Goal: Information Seeking & Learning: Learn about a topic

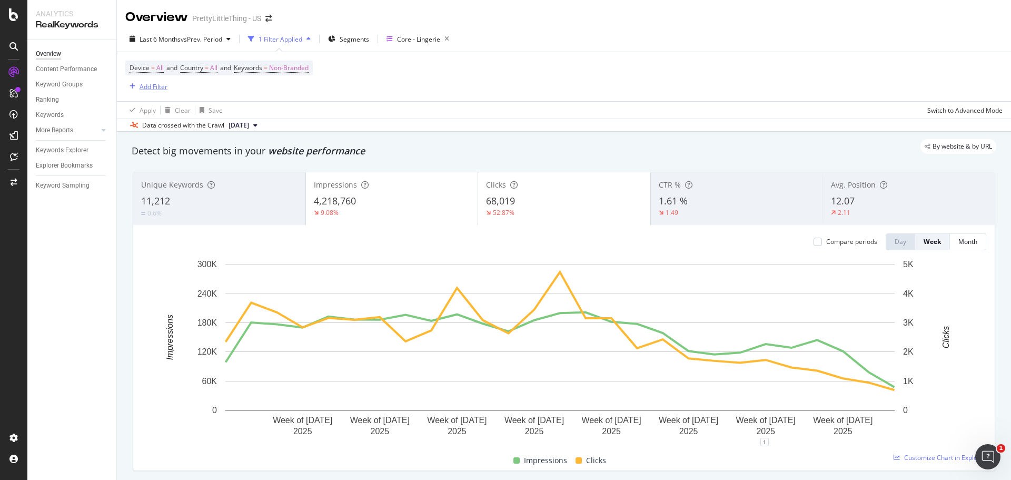
click at [160, 86] on div "Add Filter" at bounding box center [154, 86] width 28 height 9
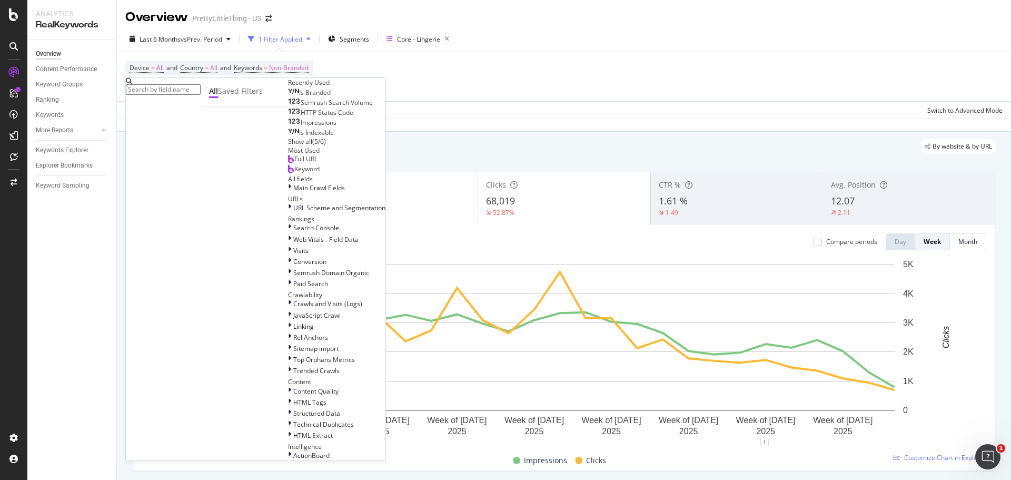
click at [288, 173] on div "Keyword" at bounding box center [304, 169] width 32 height 8
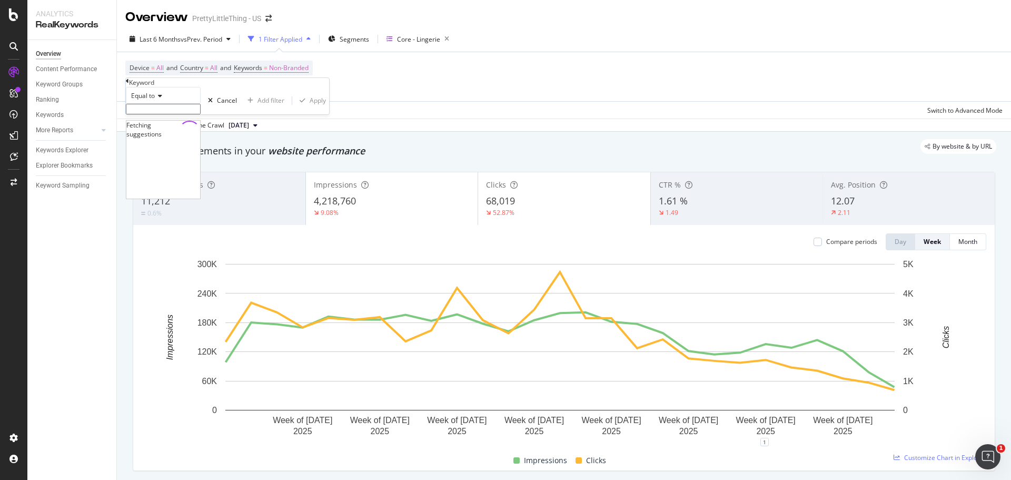
click at [165, 114] on input "text" at bounding box center [163, 109] width 75 height 11
type input "multipack"
click at [300, 107] on icon "button" at bounding box center [303, 104] width 6 height 6
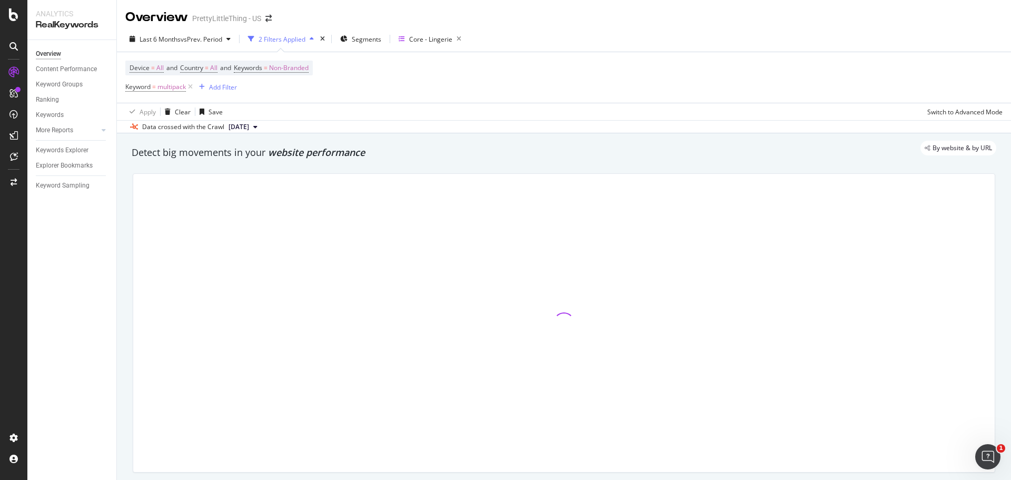
click at [224, 151] on div "By website & by URL" at bounding box center [558, 148] width 875 height 15
click at [384, 147] on div "By website & by URL" at bounding box center [558, 148] width 875 height 15
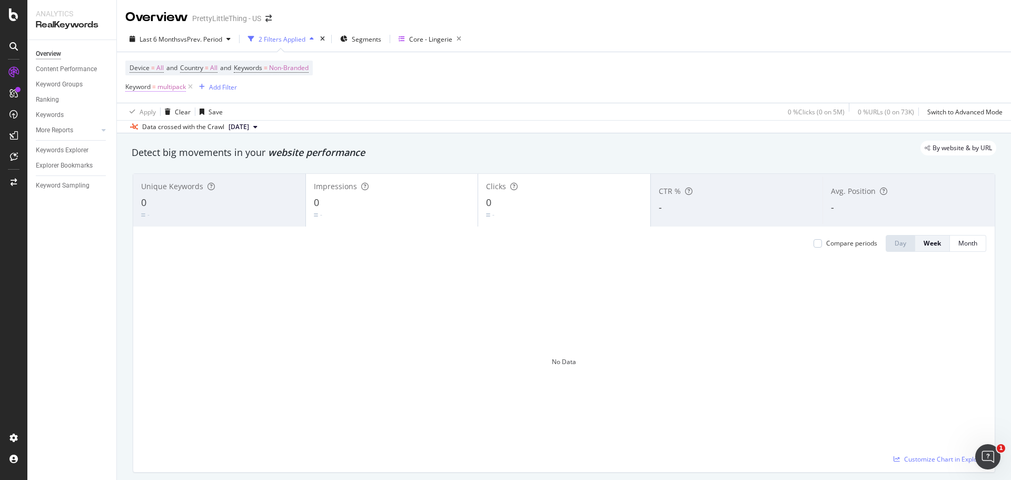
click at [135, 84] on span "Keyword" at bounding box center [137, 86] width 25 height 9
click at [201, 113] on input "multipack" at bounding box center [163, 108] width 75 height 11
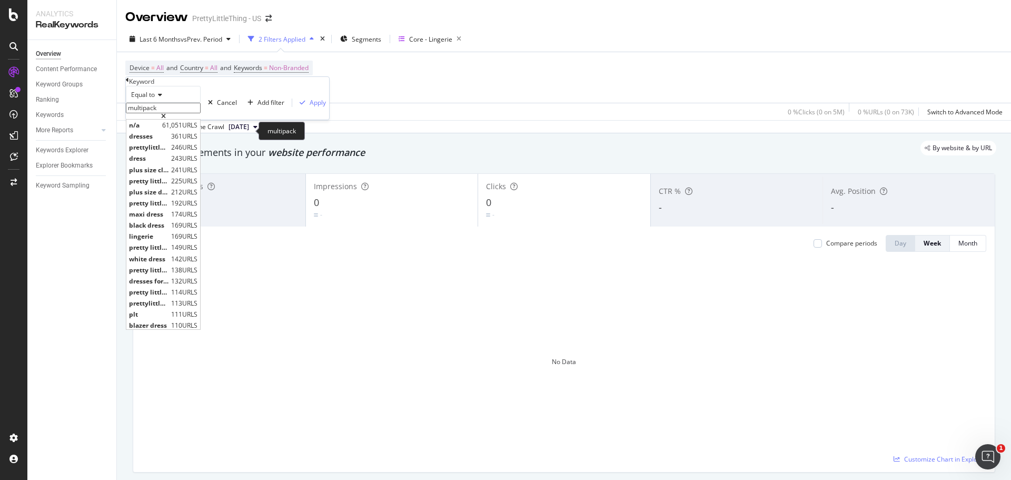
click at [190, 113] on input "multipack" at bounding box center [163, 108] width 75 height 11
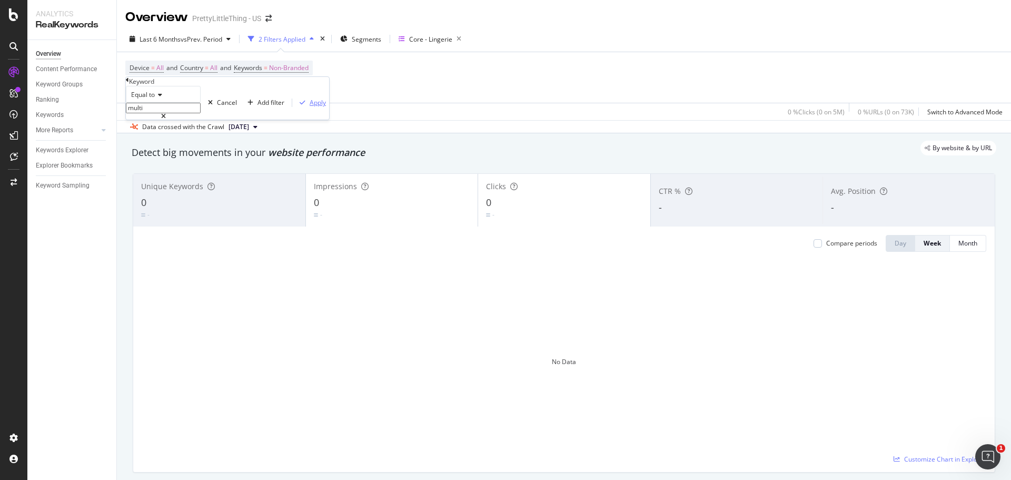
type input "multi"
click at [310, 107] on div "Apply" at bounding box center [318, 102] width 16 height 9
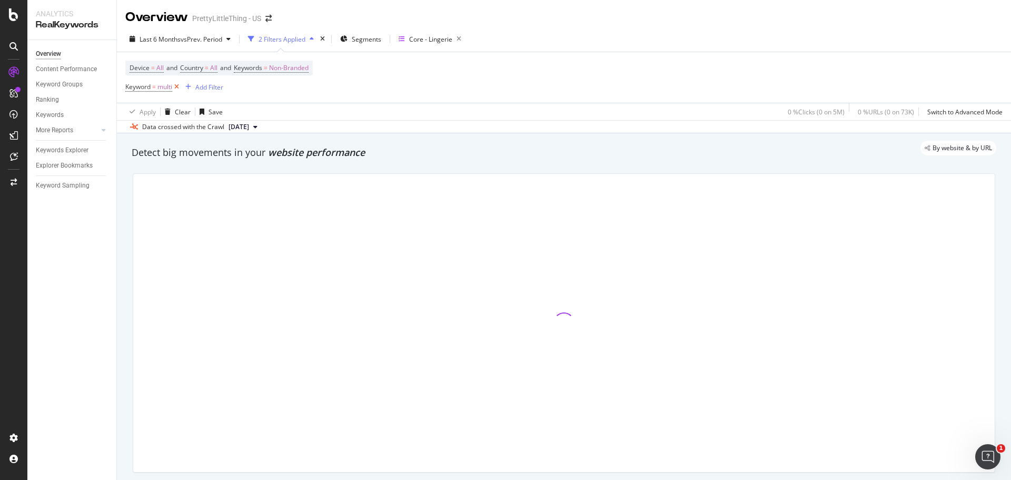
click at [180, 89] on icon at bounding box center [176, 87] width 9 height 11
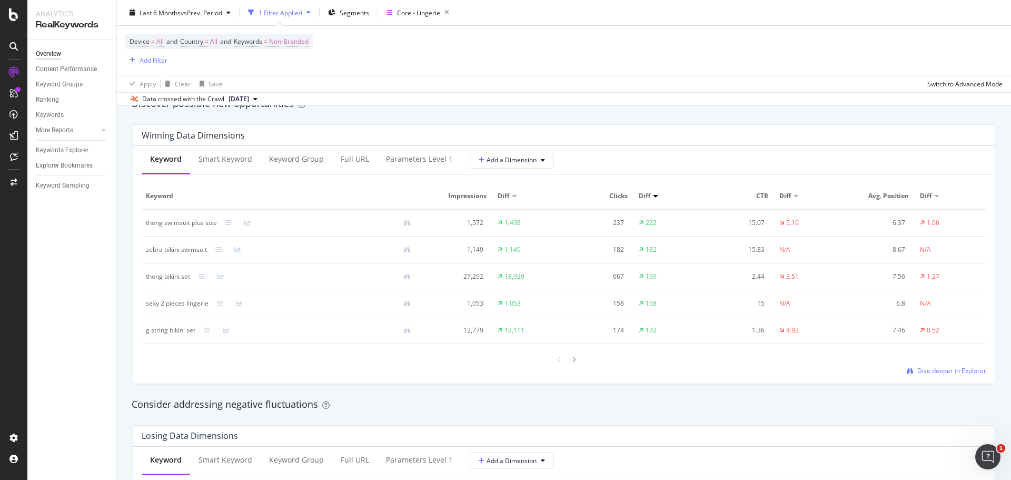
scroll to position [948, 0]
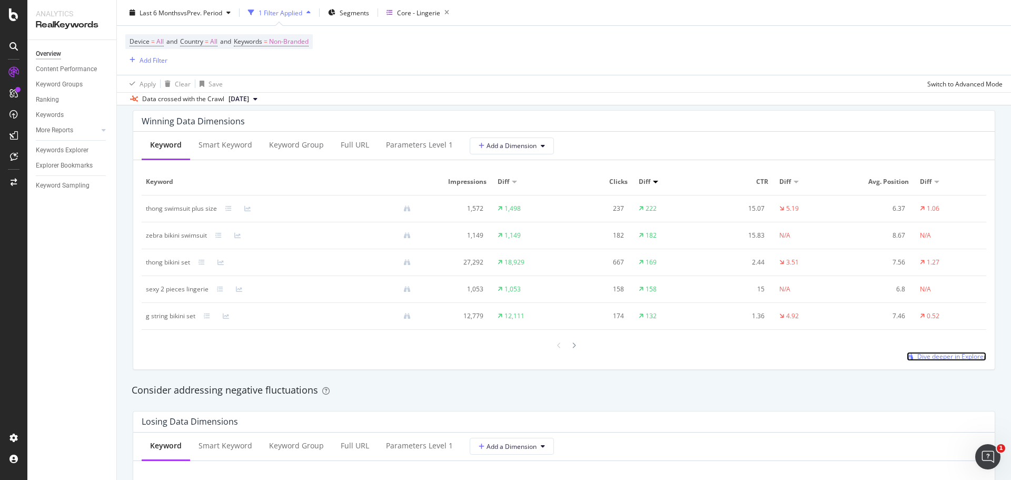
click at [947, 358] on span "Dive deeper in Explorer" at bounding box center [951, 356] width 69 height 9
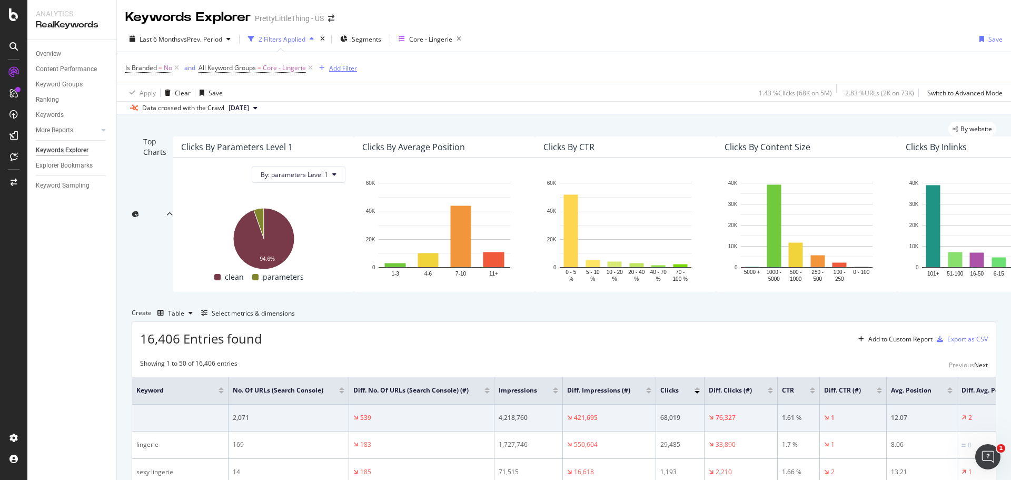
click at [344, 71] on div "Add Filter" at bounding box center [343, 68] width 28 height 9
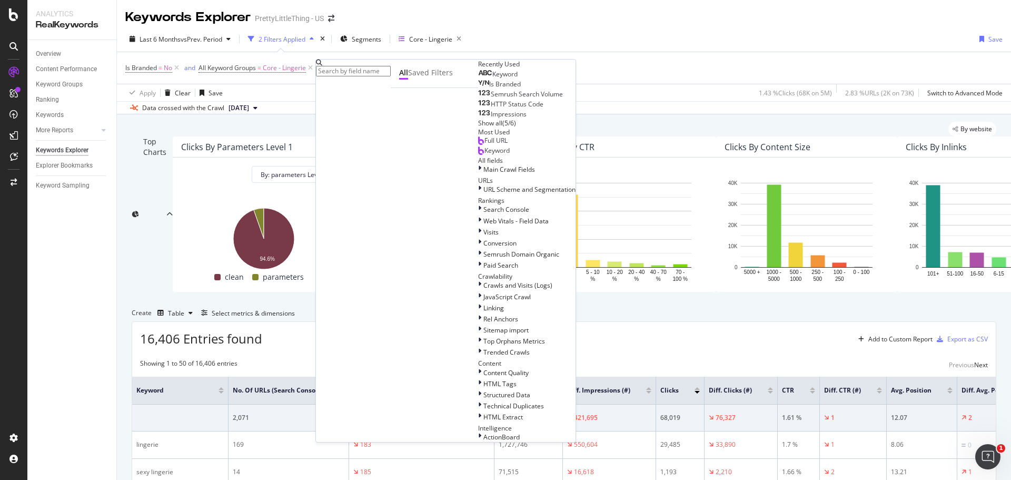
click at [492, 78] on span "Keyword" at bounding box center [504, 74] width 25 height 9
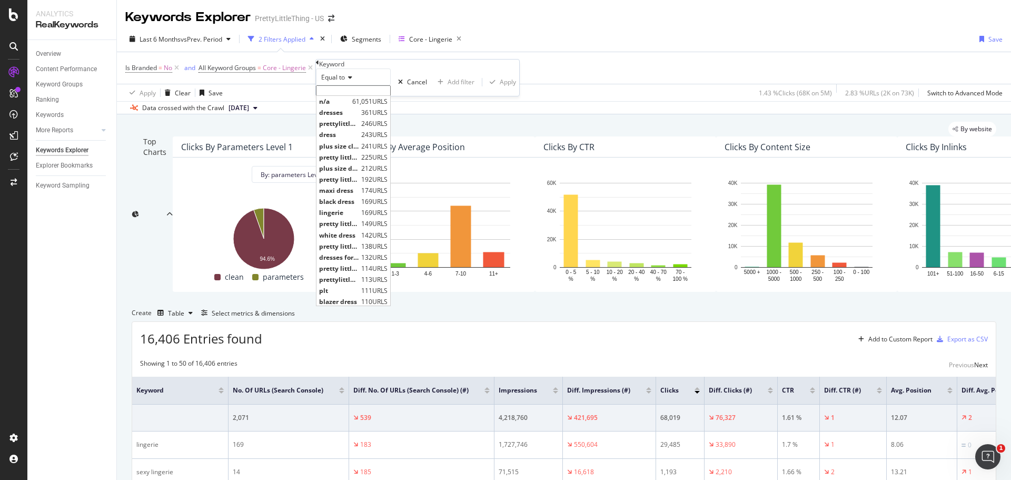
click at [361, 96] on input "text" at bounding box center [353, 90] width 75 height 11
click at [349, 81] on icon at bounding box center [348, 77] width 7 height 6
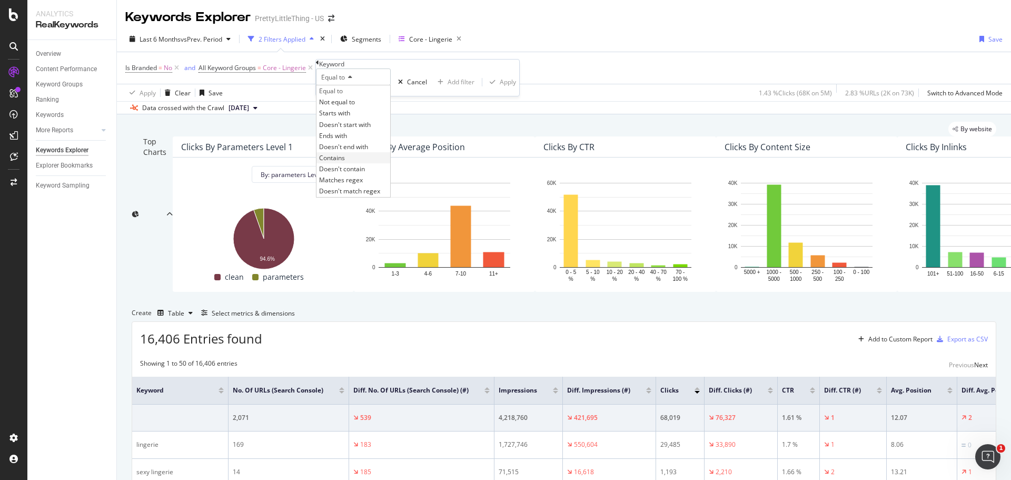
click at [352, 163] on div "Contains" at bounding box center [354, 157] width 74 height 11
click at [349, 96] on input "text" at bounding box center [353, 90] width 75 height 11
type input "multi"
click at [486, 90] on div "Apply" at bounding box center [501, 85] width 31 height 9
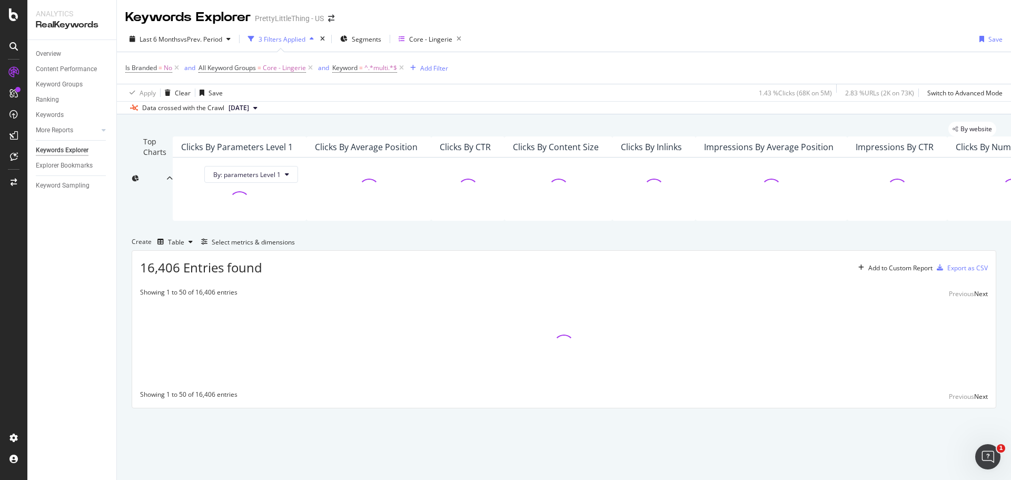
scroll to position [117, 0]
